Goal: Navigation & Orientation: Find specific page/section

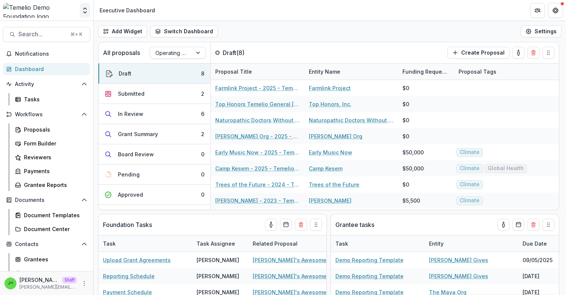
click at [83, 11] on icon "Open entity switcher" at bounding box center [84, 10] width 7 height 7
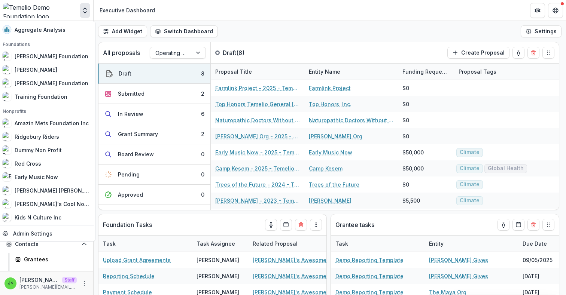
click at [83, 11] on icon "Open entity switcher" at bounding box center [84, 10] width 7 height 7
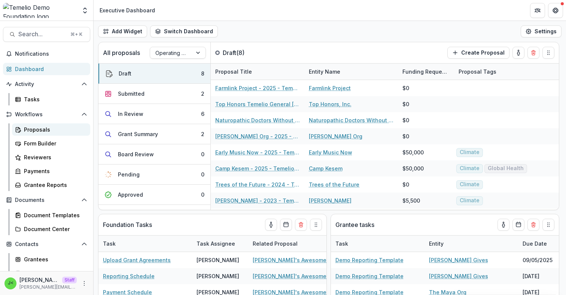
click at [36, 133] on div "Proposals" at bounding box center [54, 130] width 60 height 8
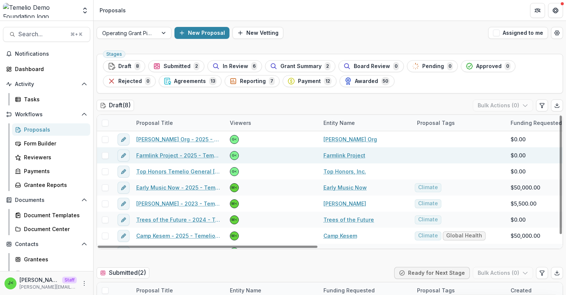
click at [104, 156] on span at bounding box center [105, 155] width 7 height 7
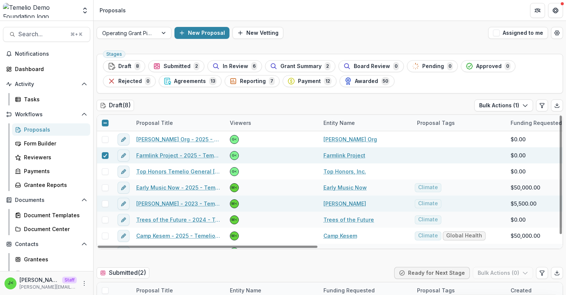
click at [104, 201] on span at bounding box center [105, 204] width 7 height 7
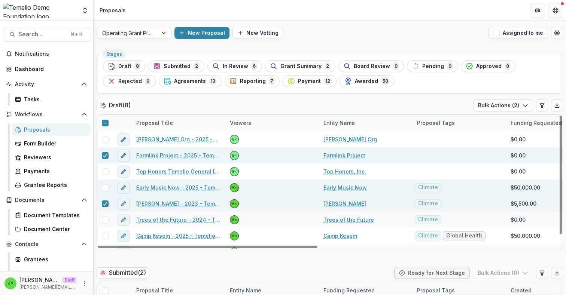
click at [104, 188] on span at bounding box center [105, 188] width 7 height 7
click at [506, 106] on button "Bulk Actions ( 3 )" at bounding box center [503, 106] width 60 height 12
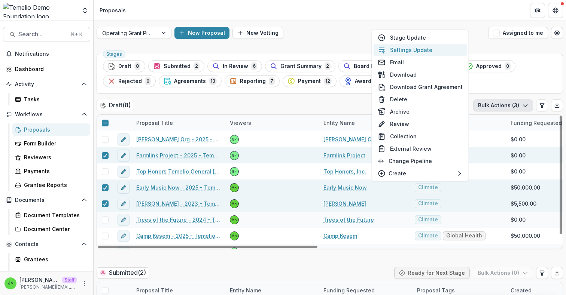
click at [419, 49] on button "Settings Update" at bounding box center [421, 50] width 94 height 12
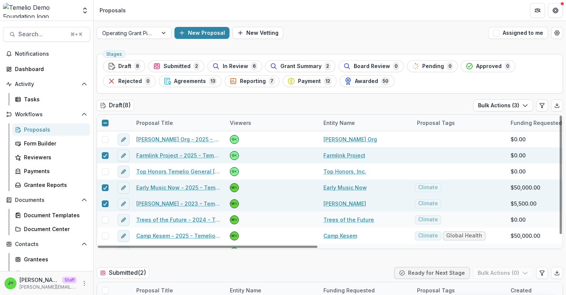
type input "**"
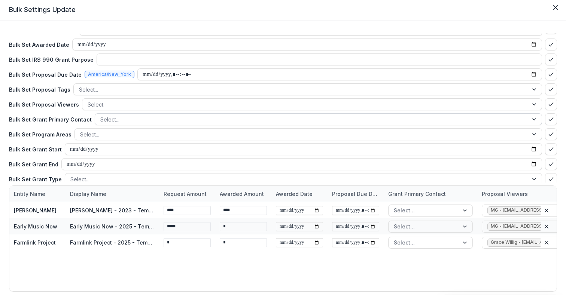
scroll to position [48, 0]
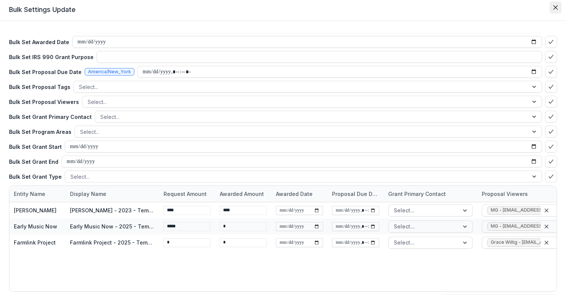
click at [553, 9] on icon "Close" at bounding box center [555, 7] width 4 height 4
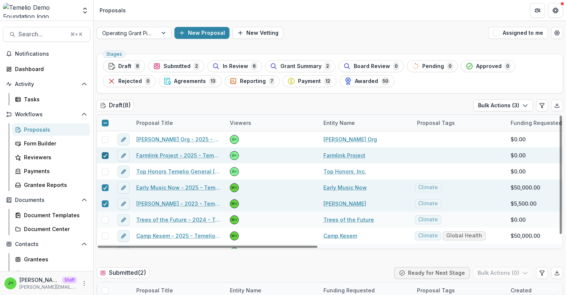
click at [104, 154] on icon at bounding box center [105, 156] width 4 height 4
click at [106, 185] on span at bounding box center [105, 188] width 7 height 7
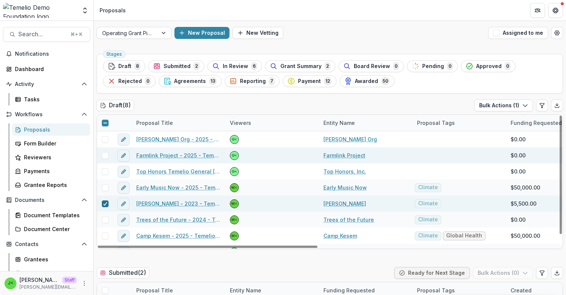
click at [106, 203] on icon at bounding box center [105, 204] width 4 height 4
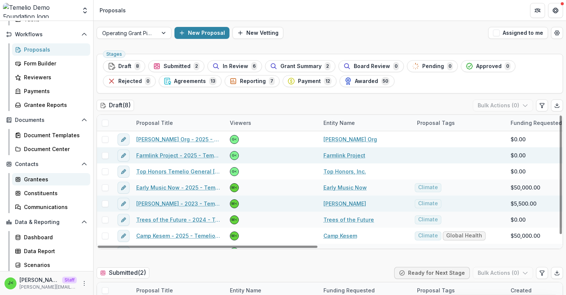
click at [44, 179] on div "Grantees" at bounding box center [54, 180] width 60 height 8
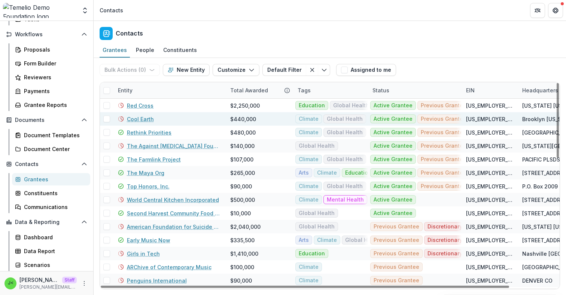
click at [106, 119] on span at bounding box center [106, 119] width 7 height 7
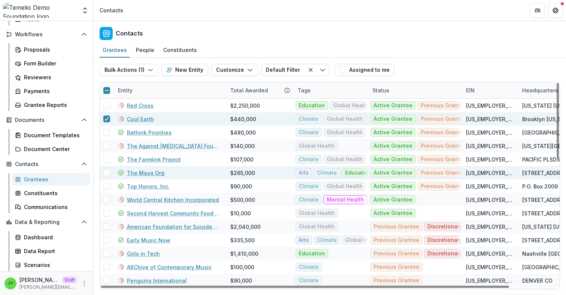
click at [105, 173] on span at bounding box center [106, 173] width 7 height 7
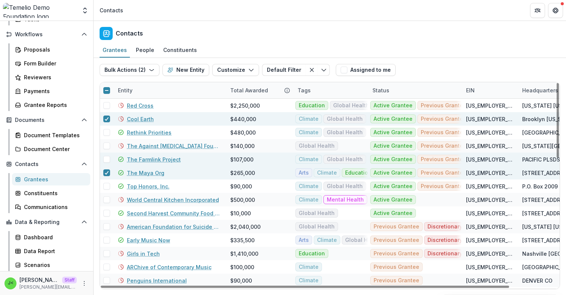
click at [105, 160] on span at bounding box center [106, 159] width 7 height 7
click at [106, 147] on span at bounding box center [106, 146] width 7 height 7
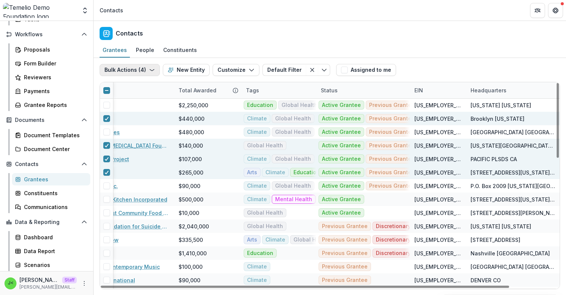
click at [150, 70] on polyline "button" at bounding box center [152, 70] width 4 height 1
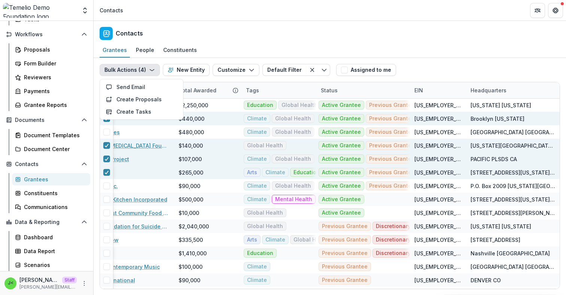
click at [150, 70] on polyline "button" at bounding box center [152, 70] width 4 height 1
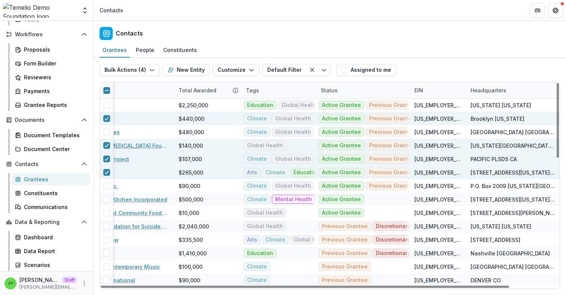
click at [106, 91] on icon at bounding box center [106, 90] width 4 height 4
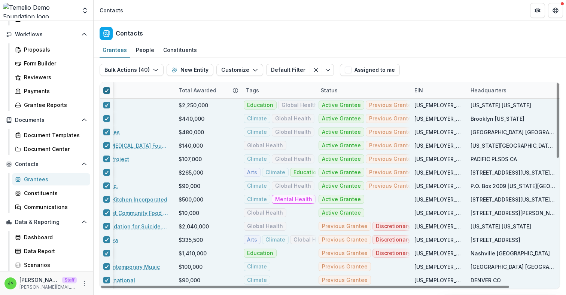
click at [106, 89] on icon at bounding box center [106, 91] width 4 height 4
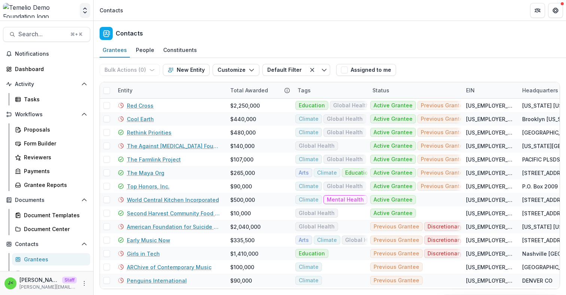
click at [83, 12] on icon "Open entity switcher" at bounding box center [84, 10] width 7 height 7
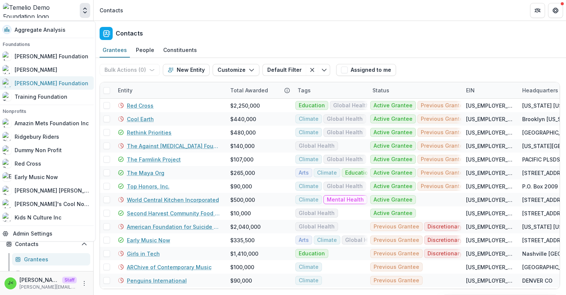
click at [52, 82] on div "[PERSON_NAME] Foundation" at bounding box center [52, 83] width 74 height 8
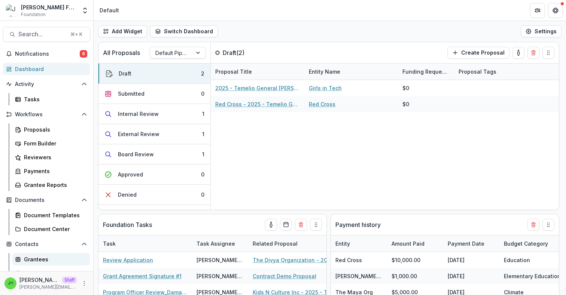
scroll to position [94, 0]
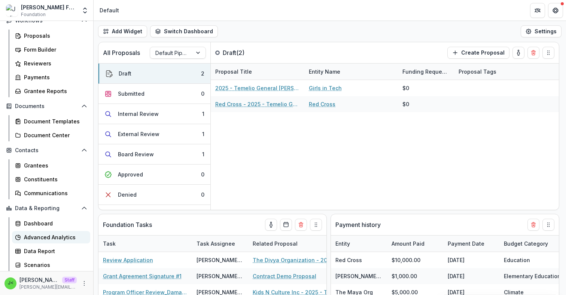
click at [62, 238] on div "Advanced Analytics" at bounding box center [54, 238] width 60 height 8
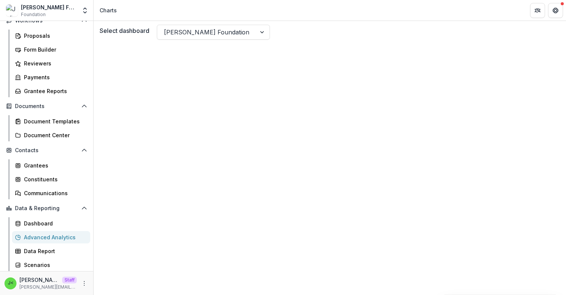
scroll to position [18, 0]
click at [88, 10] on icon "Open entity switcher" at bounding box center [84, 10] width 7 height 7
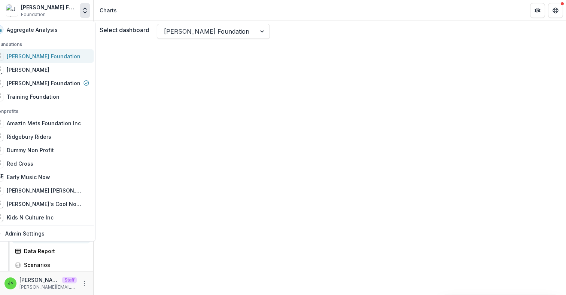
click at [61, 55] on div "[PERSON_NAME] Foundation" at bounding box center [44, 56] width 74 height 8
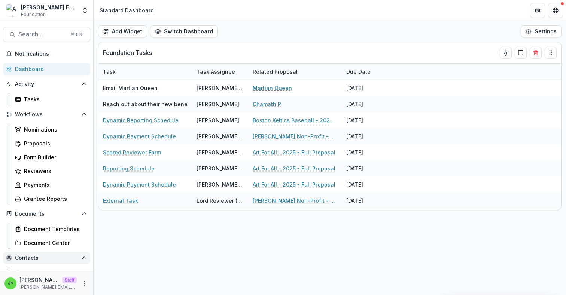
scroll to position [122, 0]
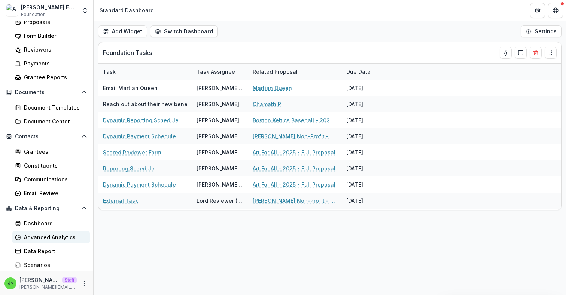
click at [50, 236] on div "Advanced Analytics" at bounding box center [54, 238] width 60 height 8
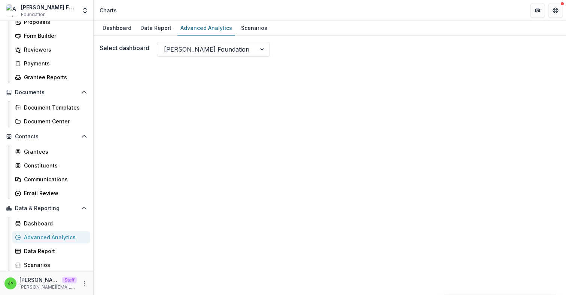
scroll to position [18, 0]
